Goal: Task Accomplishment & Management: Manage account settings

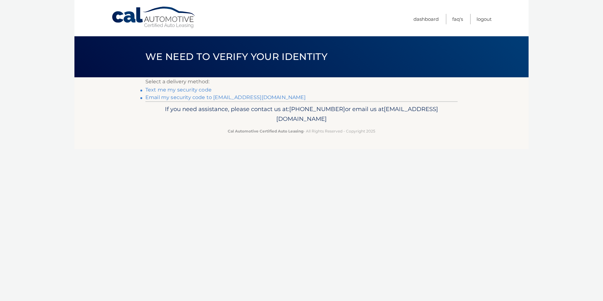
click at [188, 98] on link "Email my security code to [EMAIL_ADDRESS][DOMAIN_NAME]" at bounding box center [225, 97] width 160 height 6
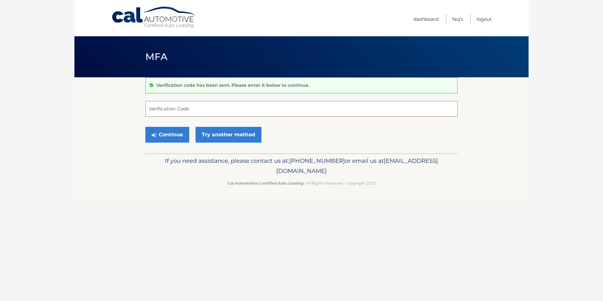
click at [164, 111] on input "Verification Code" at bounding box center [301, 109] width 312 height 16
type input "467116"
click at [165, 132] on button "Continue" at bounding box center [167, 135] width 44 height 16
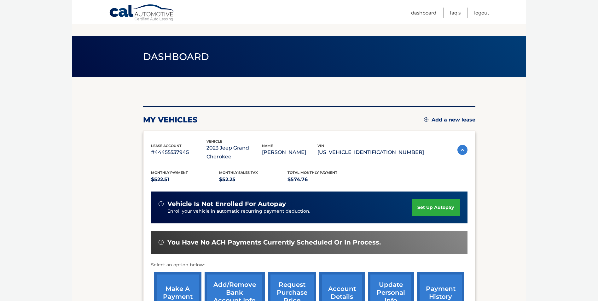
scroll to position [90, 0]
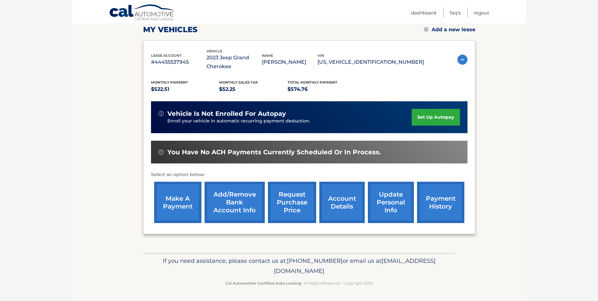
click at [180, 203] on link "make a payment" at bounding box center [177, 202] width 47 height 41
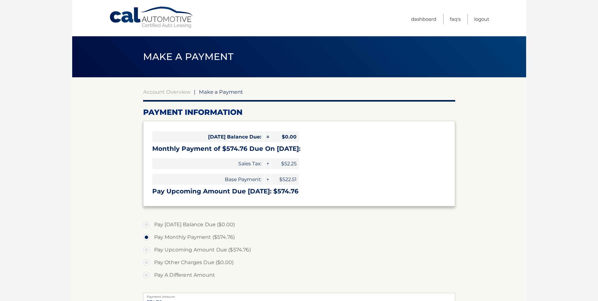
select select "NTQwN2NhM2EtOTFiNC00ZTQzLWI5OTMtYjVhMjA0YzM5ZTUy"
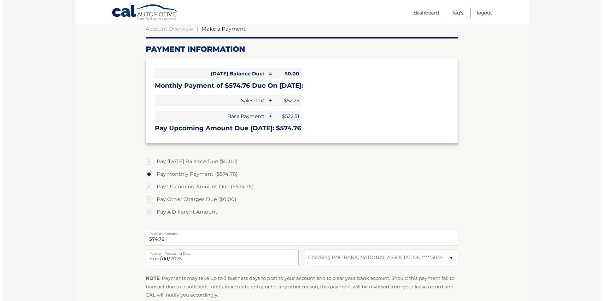
scroll to position [126, 0]
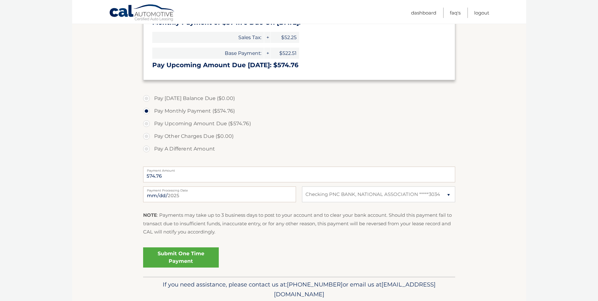
click at [176, 259] on link "Submit One Time Payment" at bounding box center [181, 257] width 76 height 20
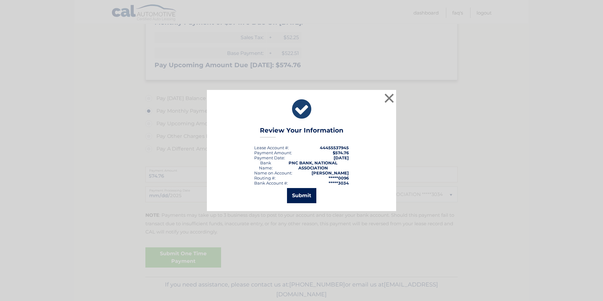
click at [305, 193] on button "Submit" at bounding box center [301, 195] width 29 height 15
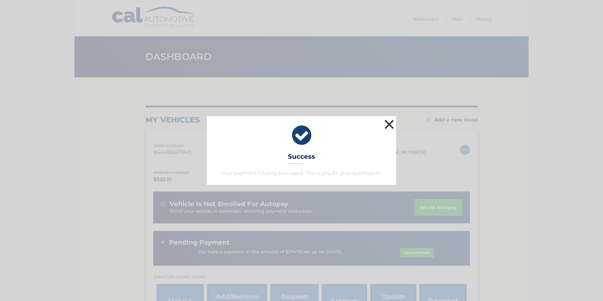
click at [390, 125] on button "×" at bounding box center [389, 124] width 13 height 13
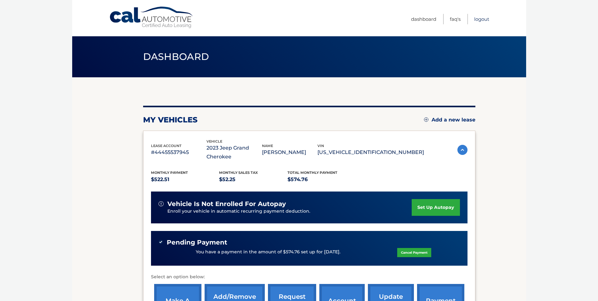
click at [486, 20] on link "Logout" at bounding box center [481, 19] width 15 height 10
